Goal: Navigation & Orientation: Understand site structure

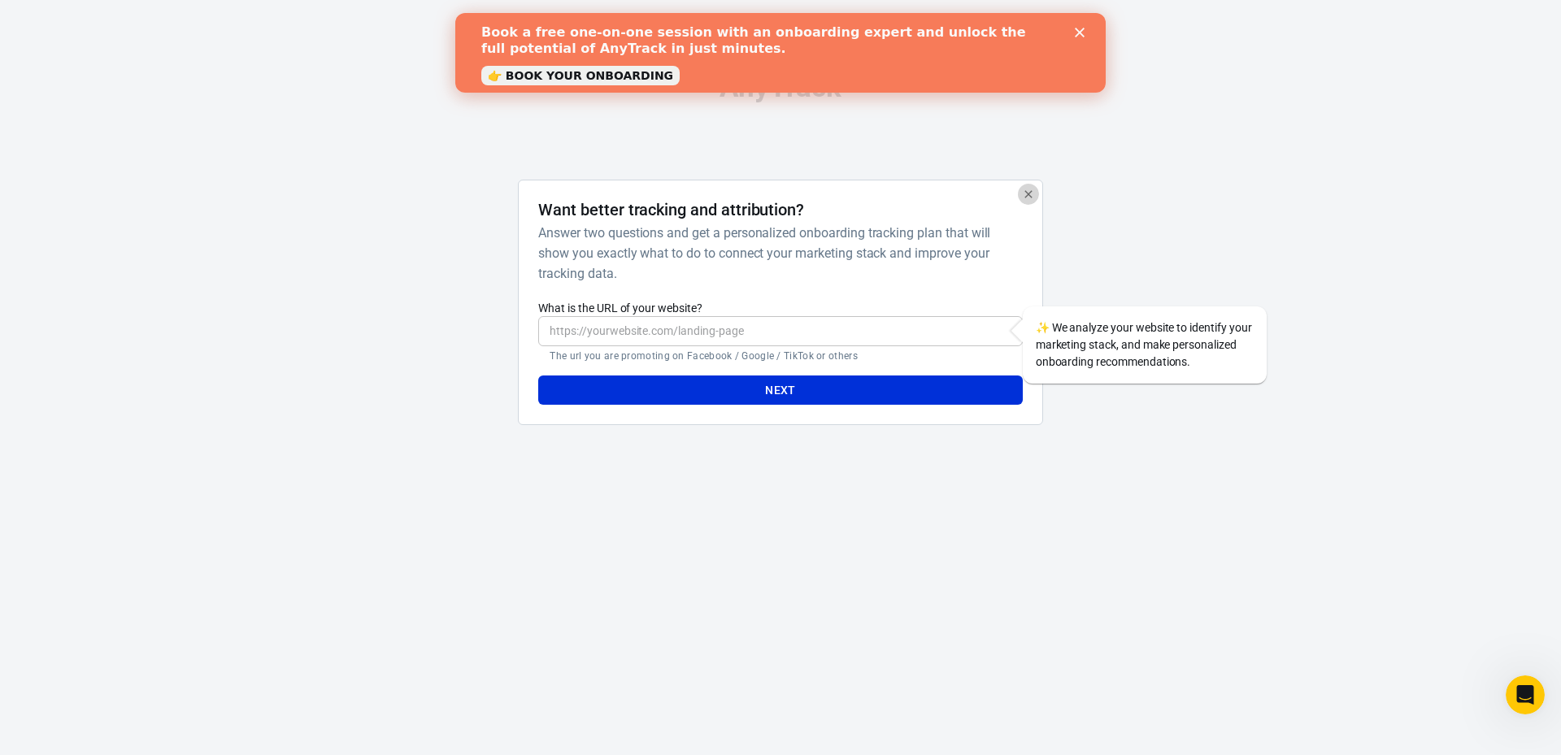
click at [1030, 199] on icon "button" at bounding box center [1028, 194] width 13 height 13
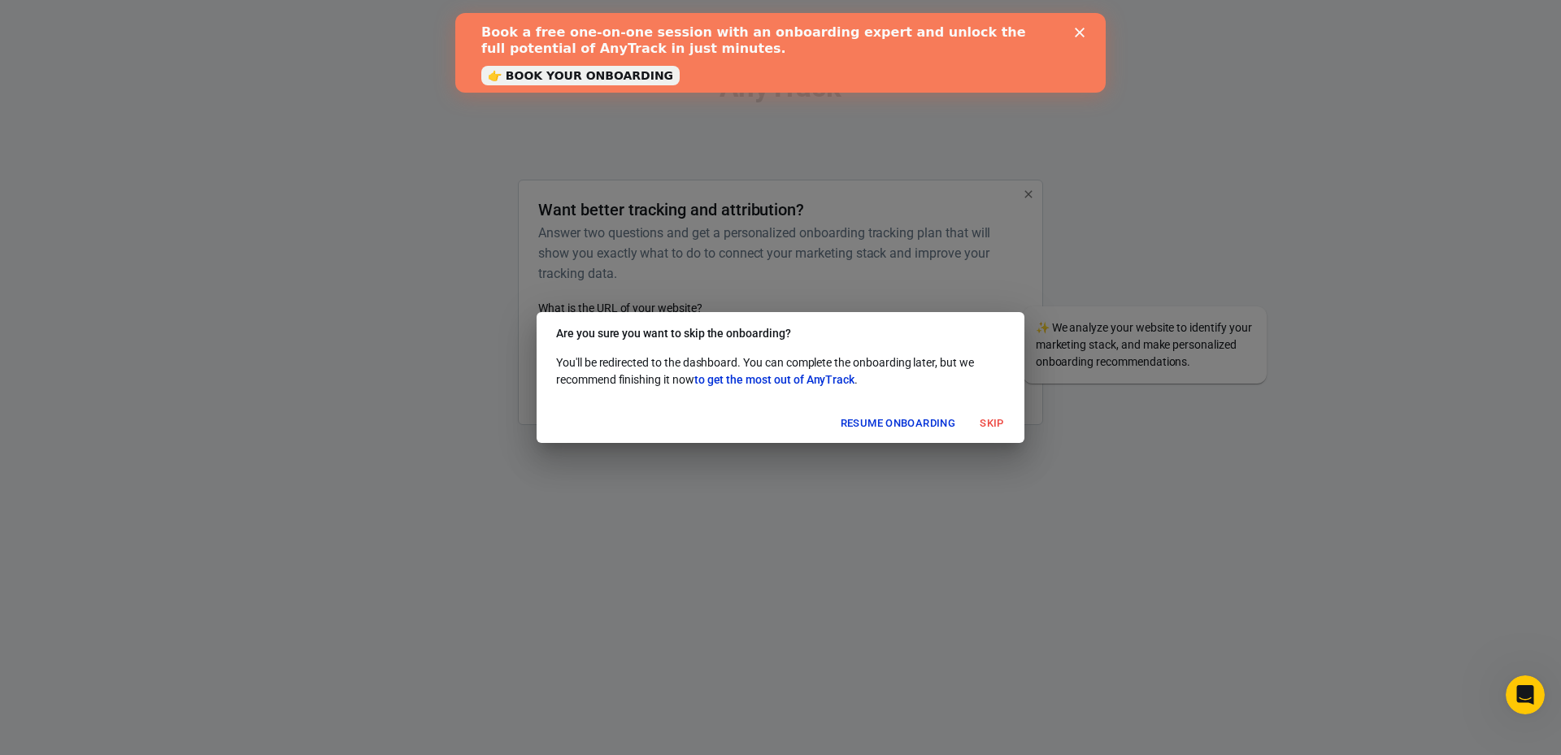
click at [989, 431] on button "Skip" at bounding box center [992, 423] width 52 height 25
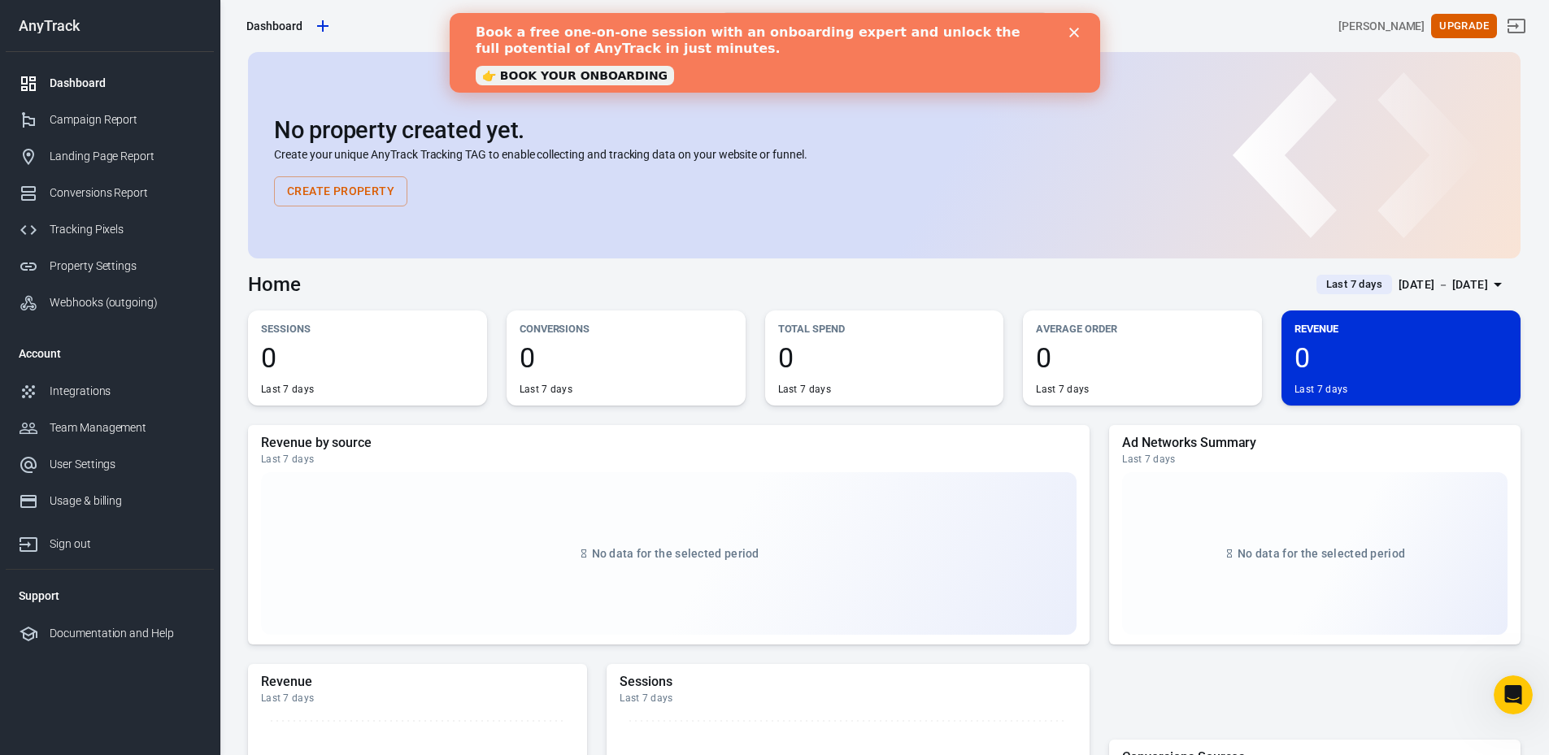
click at [1078, 32] on div "Close" at bounding box center [1076, 33] width 16 height 10
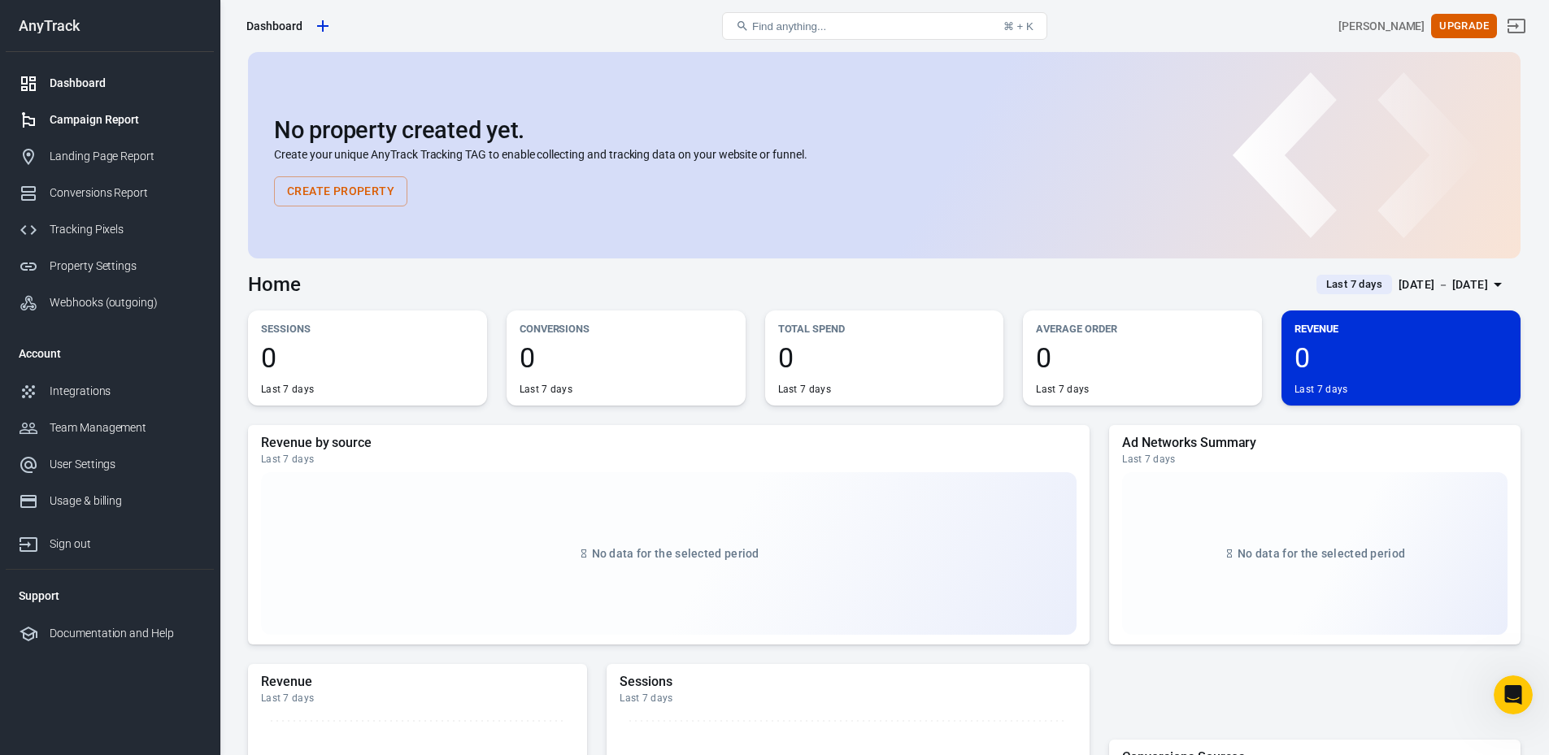
click at [122, 124] on div "Campaign Report" at bounding box center [125, 119] width 151 height 17
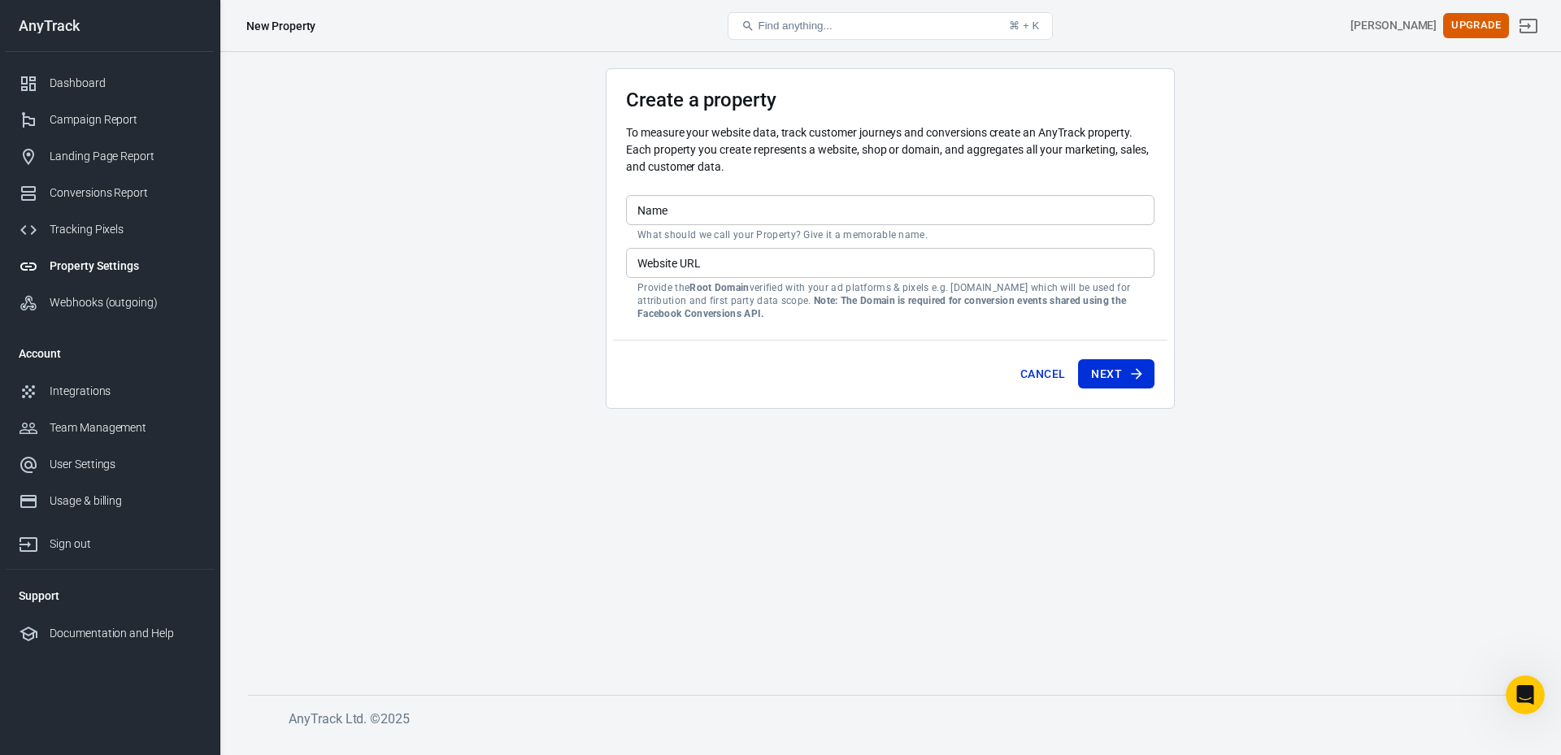
click at [637, 241] on div "Name Name What should we call your Property? Give it a memorable name." at bounding box center [890, 218] width 529 height 46
click at [655, 218] on input "Name" at bounding box center [890, 210] width 529 height 30
drag, startPoint x: 564, startPoint y: 230, endPoint x: 624, endPoint y: 250, distance: 62.5
click at [564, 231] on main "Create a property To measure your website data, track customer journeys and con…" at bounding box center [890, 368] width 1285 height 601
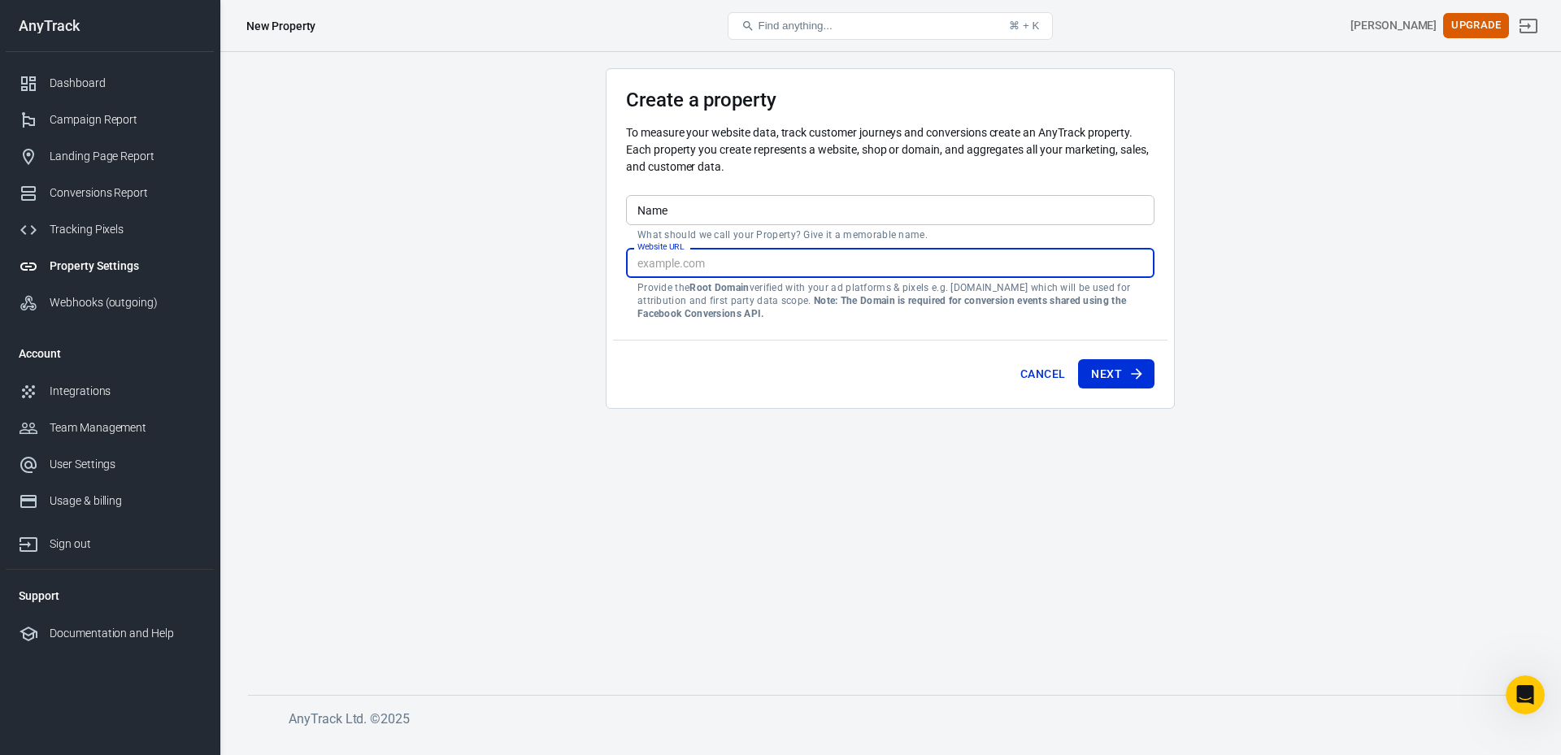
click at [653, 255] on div "Website URL Website URL Provide the Root Domain verified with your ad platforms…" at bounding box center [890, 284] width 529 height 72
click at [526, 242] on main "Create a property To measure your website data, track customer journeys and con…" at bounding box center [890, 368] width 1285 height 601
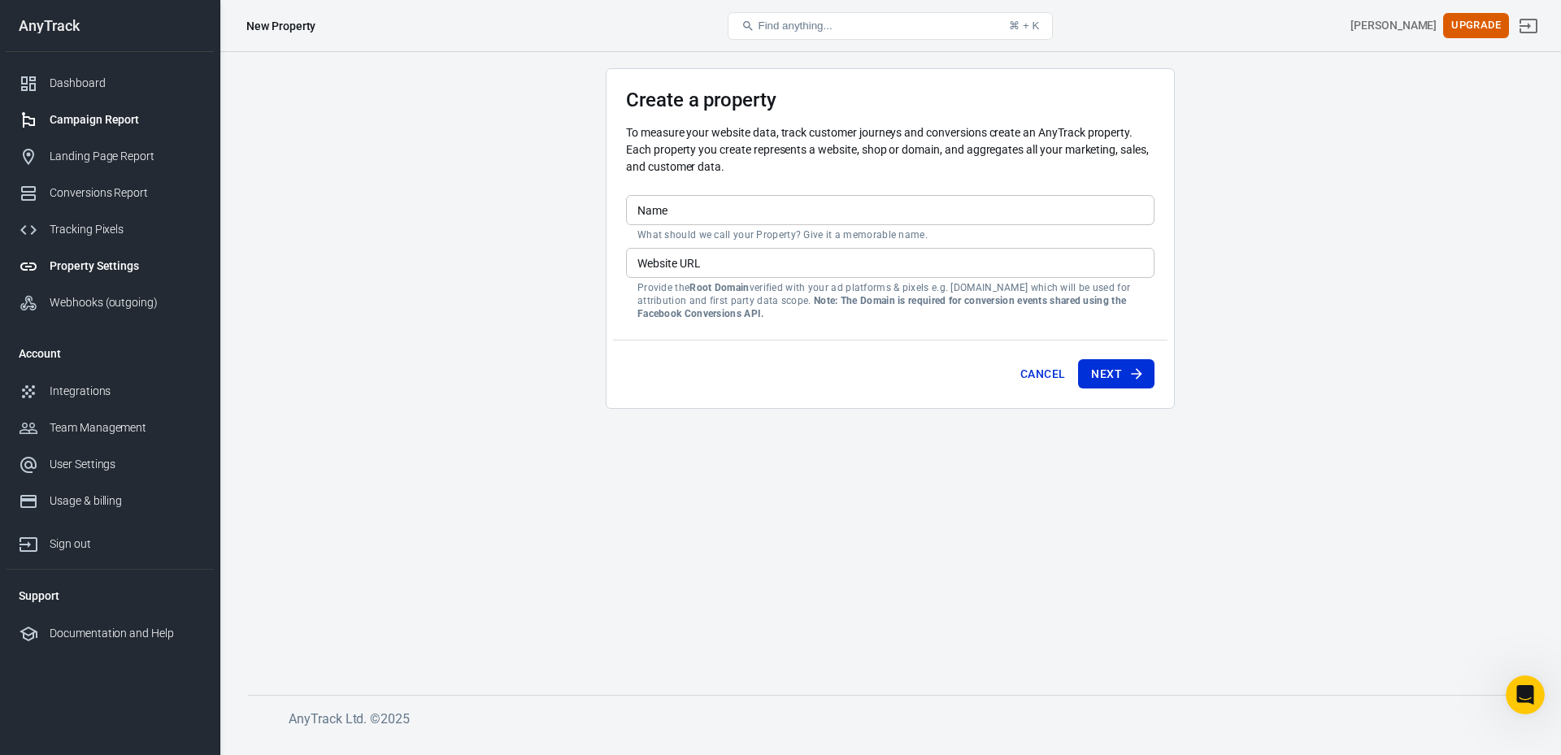
click at [130, 126] on div "Campaign Report" at bounding box center [125, 119] width 151 height 17
click at [94, 234] on div "Tracking Pixels" at bounding box center [125, 229] width 151 height 17
click at [114, 193] on div "Conversions Report" at bounding box center [125, 193] width 151 height 17
click at [114, 159] on div "Landing Page Report" at bounding box center [125, 156] width 151 height 17
click at [111, 128] on div "Campaign Report" at bounding box center [125, 119] width 151 height 17
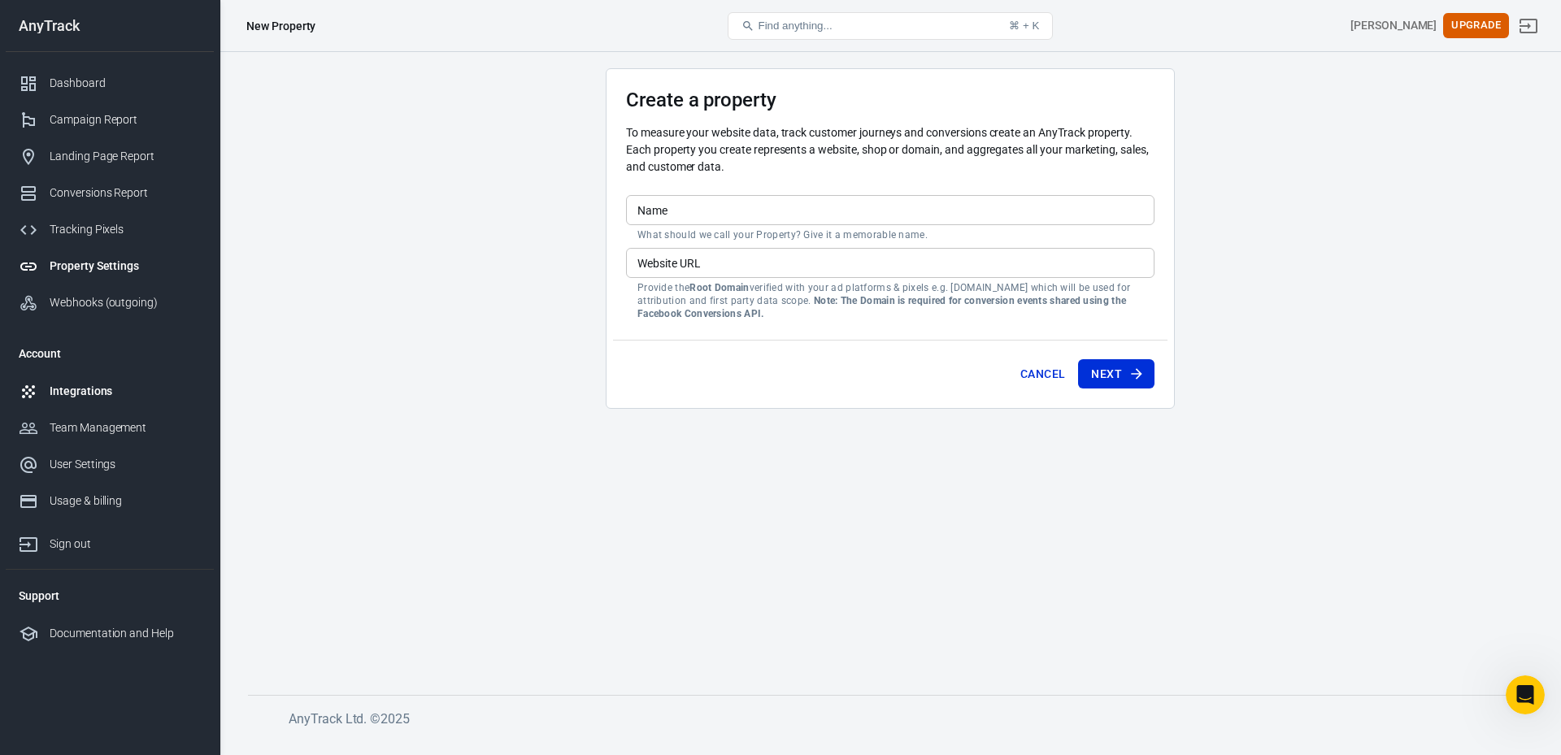
click at [85, 379] on link "Integrations" at bounding box center [110, 391] width 208 height 37
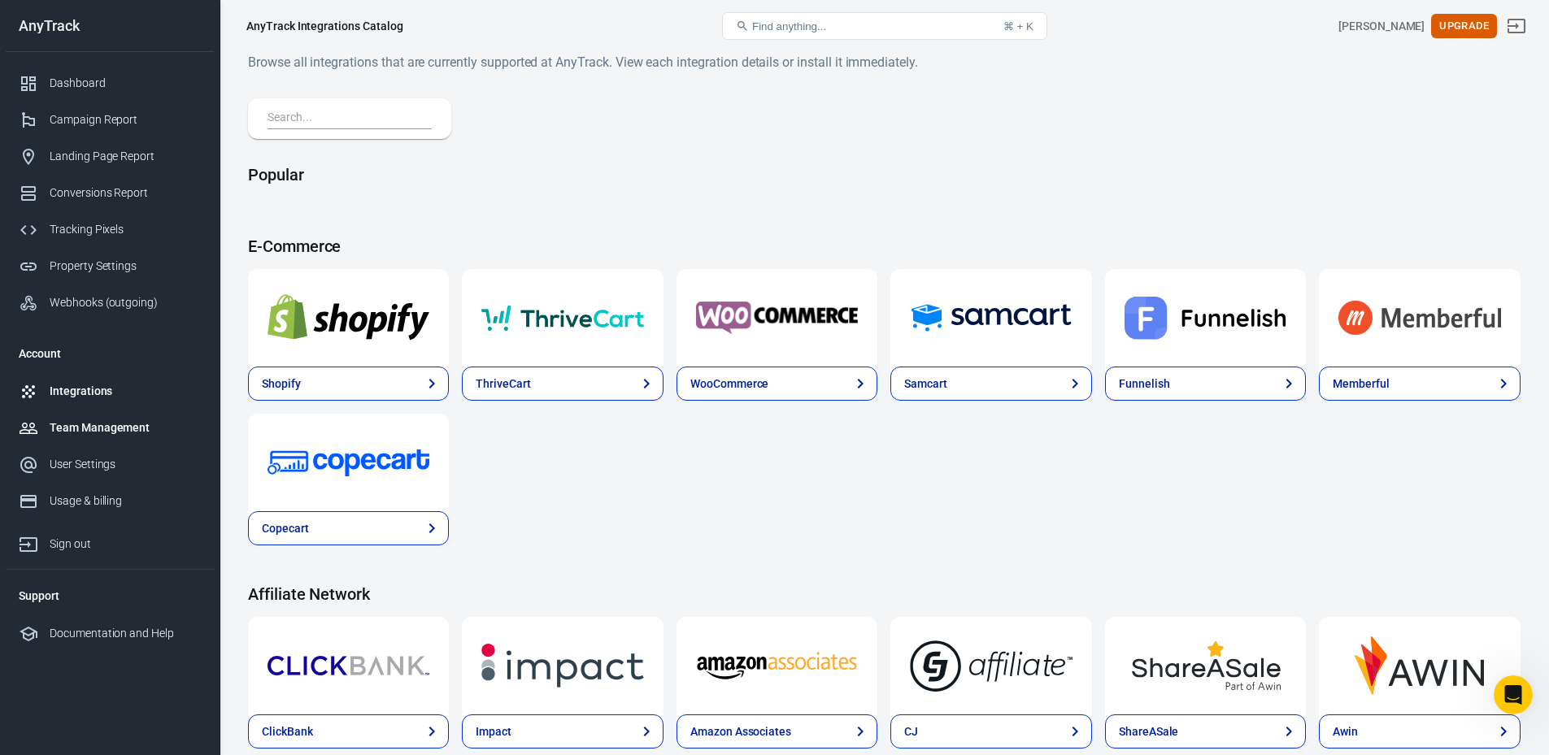
click at [104, 421] on div "Team Management" at bounding box center [125, 428] width 151 height 17
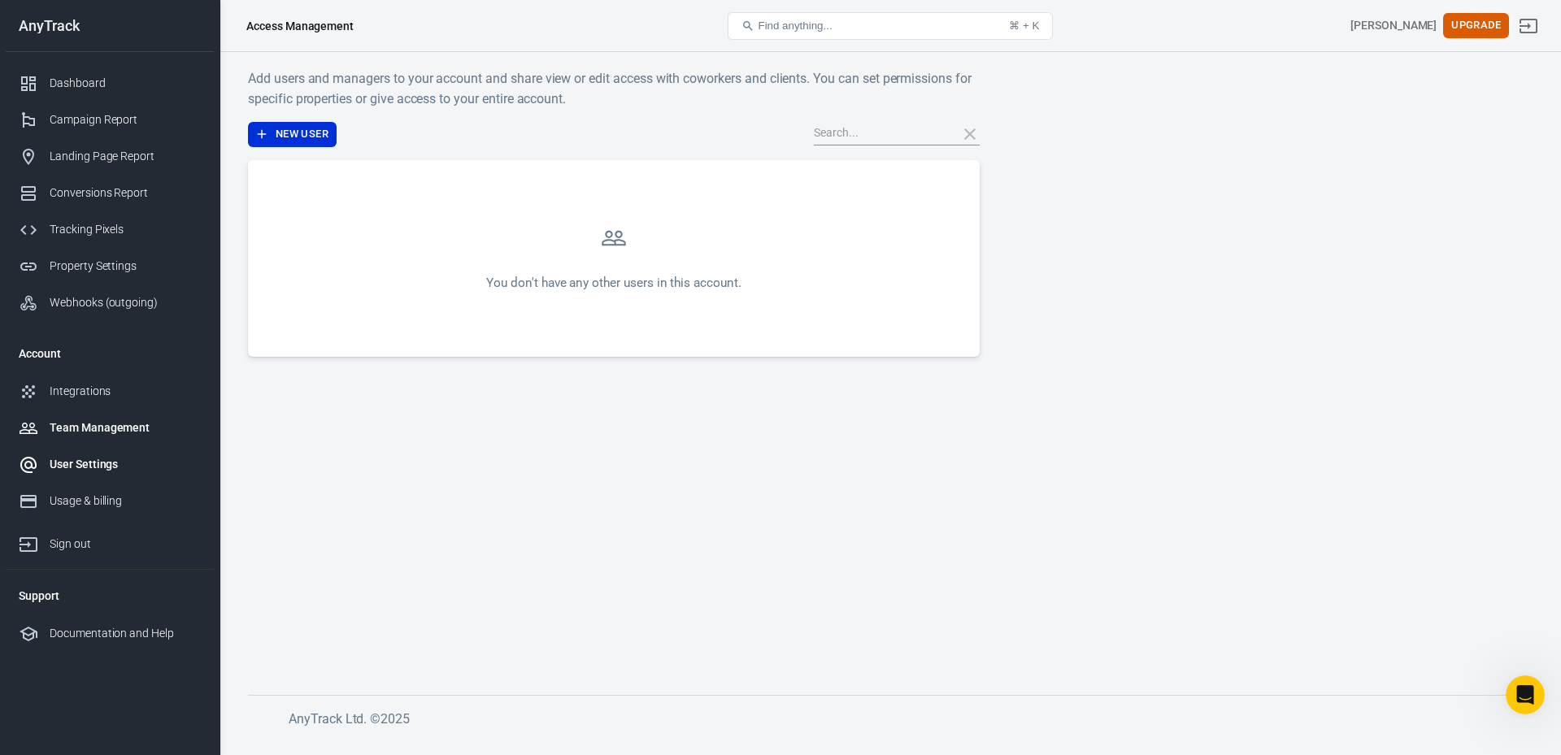
click at [102, 453] on link "User Settings" at bounding box center [110, 464] width 208 height 37
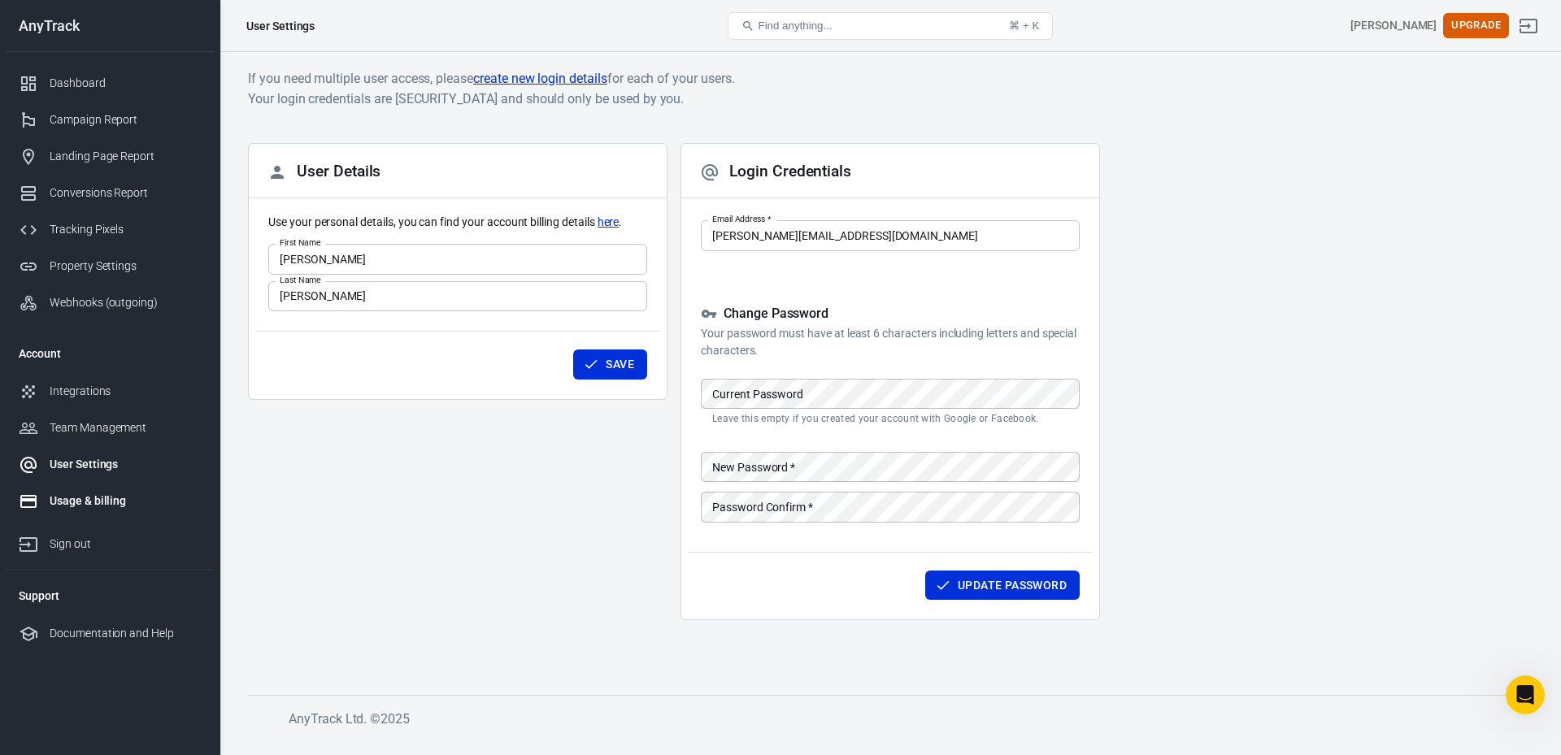
click at [105, 494] on div "Usage & billing" at bounding box center [125, 501] width 151 height 17
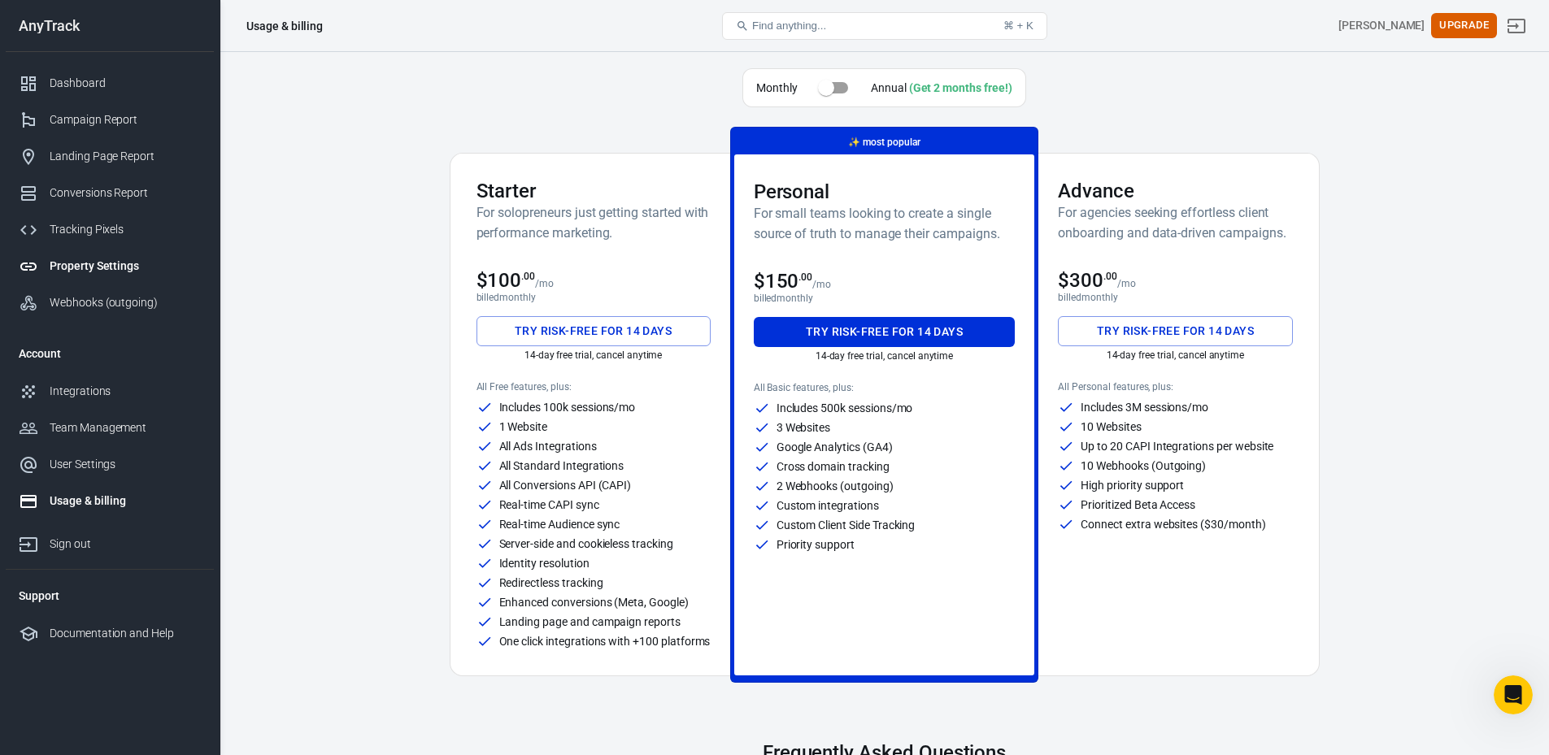
click at [97, 268] on div "Property Settings" at bounding box center [125, 266] width 151 height 17
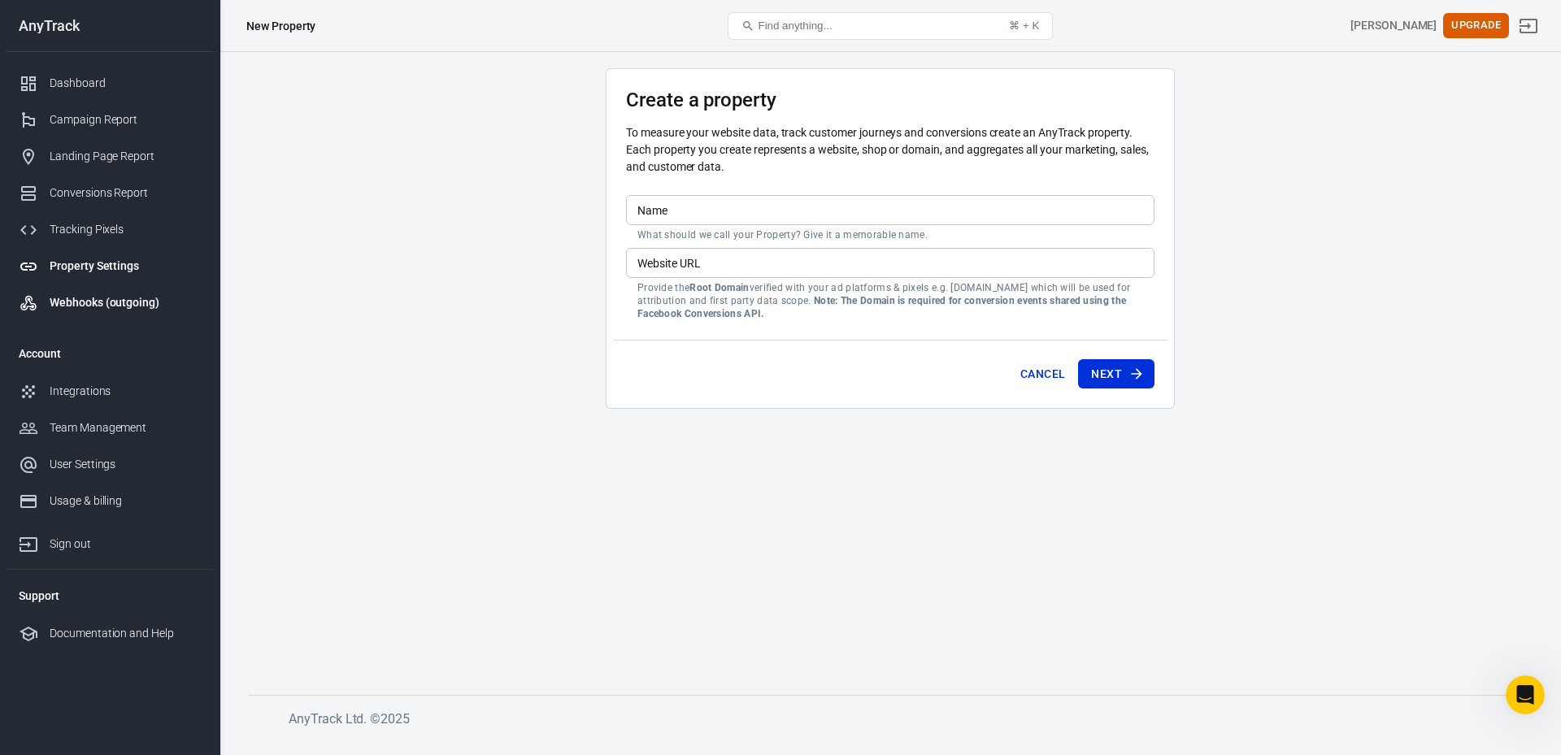
click at [98, 304] on div "Webhooks (outgoing)" at bounding box center [125, 302] width 151 height 17
click at [101, 272] on div "Property Settings" at bounding box center [125, 266] width 151 height 17
click at [85, 232] on div "Tracking Pixels" at bounding box center [125, 229] width 151 height 17
click at [86, 197] on div "Conversions Report" at bounding box center [125, 193] width 151 height 17
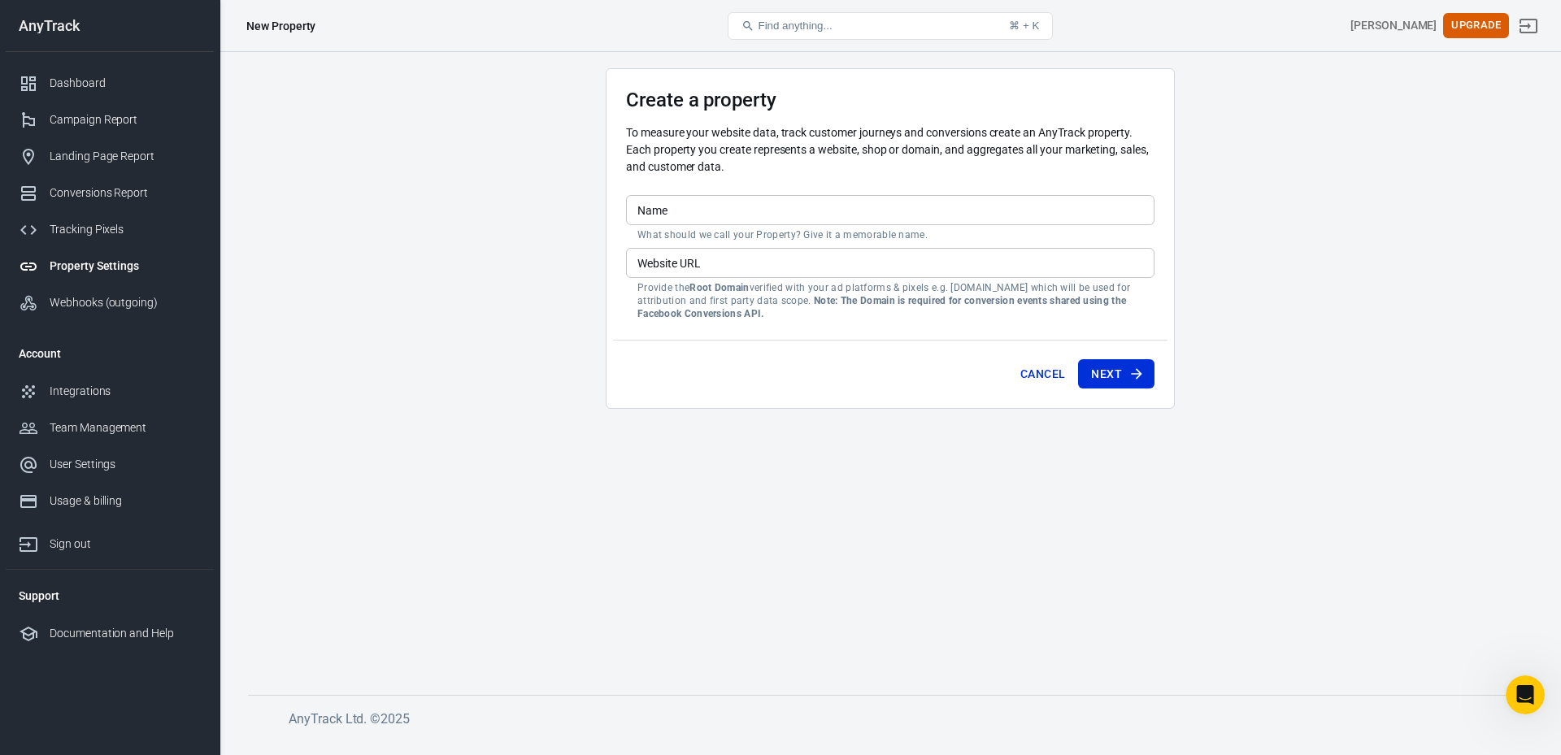
click at [80, 154] on div "Landing Page Report" at bounding box center [125, 156] width 151 height 17
click at [72, 111] on link "Campaign Report" at bounding box center [110, 120] width 208 height 37
click at [68, 84] on div "Dashboard" at bounding box center [125, 83] width 151 height 17
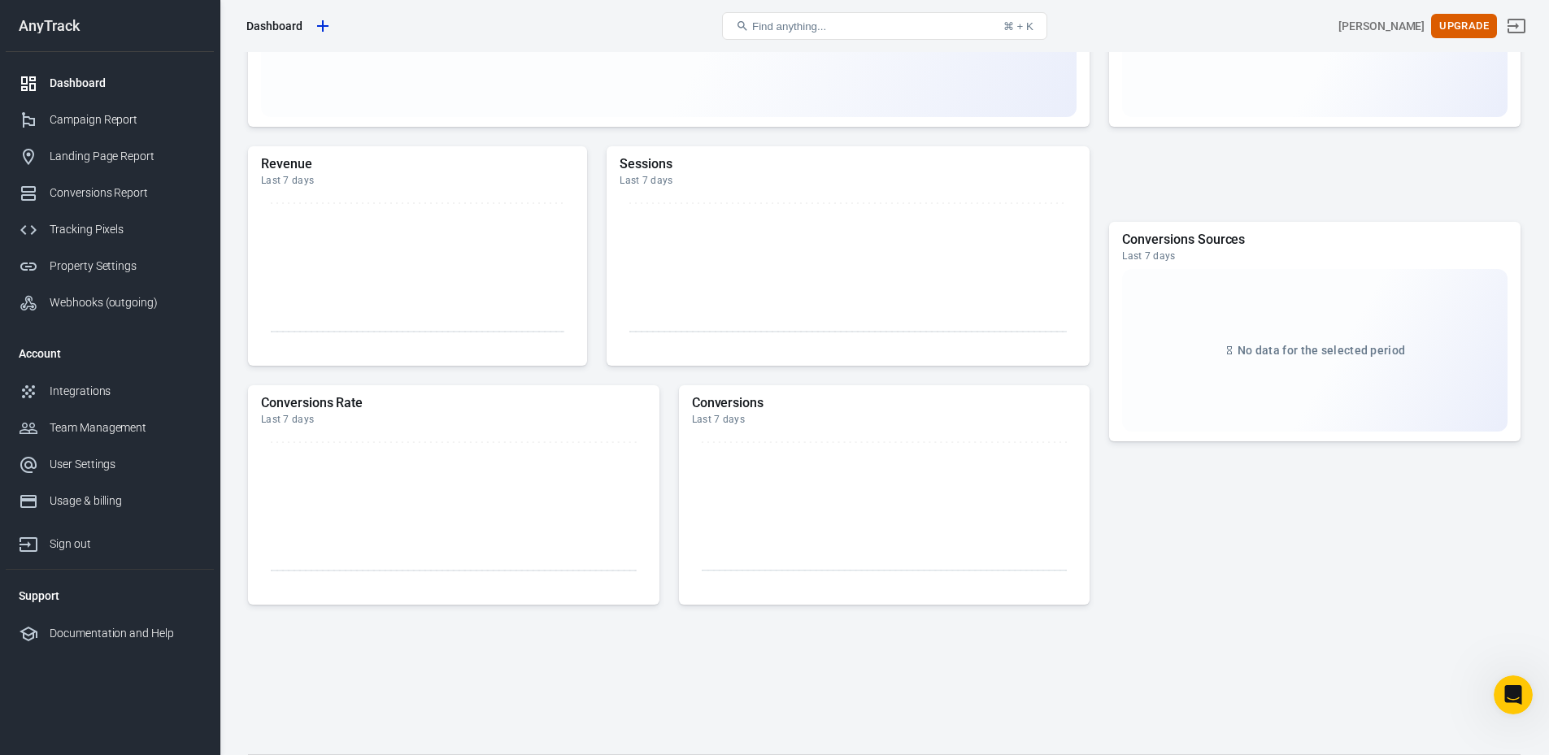
scroll to position [480, 0]
